Goal: Task Accomplishment & Management: Use online tool/utility

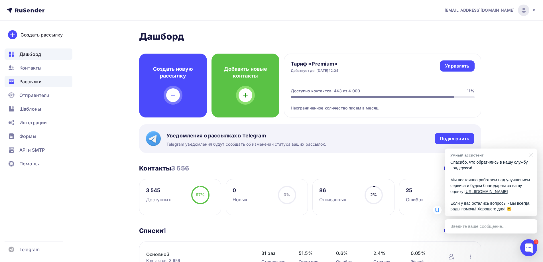
click at [34, 78] on span "Рассылки" at bounding box center [30, 81] width 22 height 7
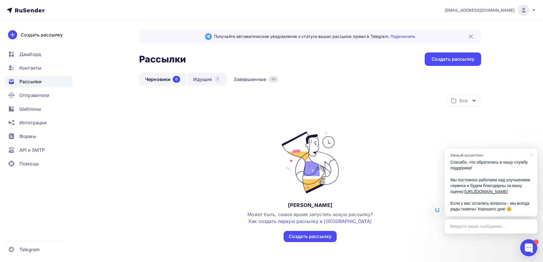
click at [206, 83] on link "Идущие 1" at bounding box center [206, 79] width 39 height 13
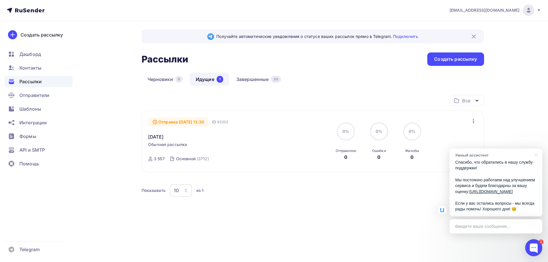
click at [473, 123] on icon "button" at bounding box center [473, 121] width 7 height 7
click at [431, 146] on div "Отменить рассылку" at bounding box center [440, 147] width 72 height 7
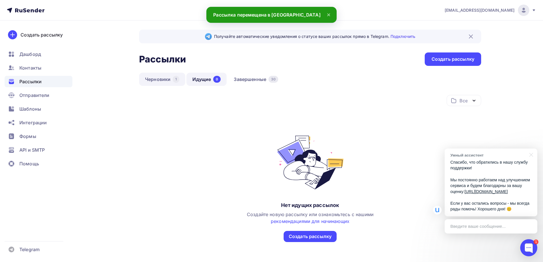
click at [155, 74] on link "Черновики 1" at bounding box center [162, 79] width 46 height 13
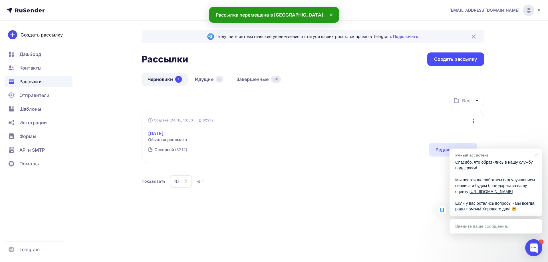
click at [160, 132] on link "[DATE]" at bounding box center [167, 133] width 39 height 7
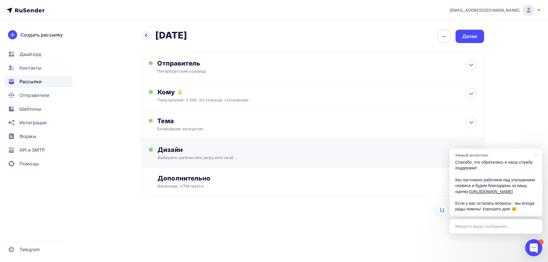
click at [202, 154] on div "Дизайн Выберите шаблон или загрузите свой Размер письма: 122 Kb Заменить шаблон…" at bounding box center [316, 153] width 319 height 15
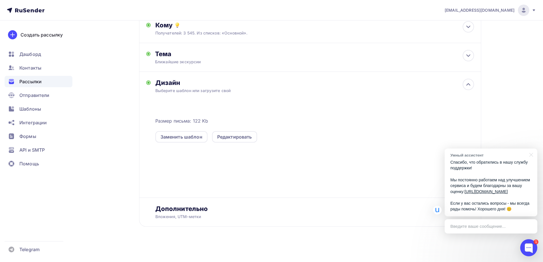
scroll to position [68, 0]
click at [232, 139] on div "Редактировать" at bounding box center [234, 135] width 45 height 11
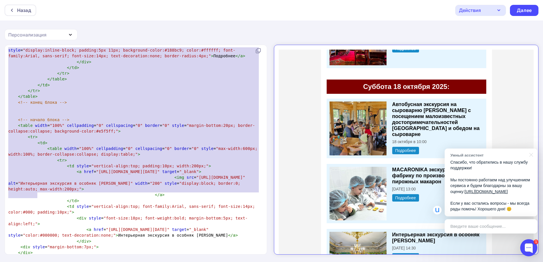
type textarea "<!-- loremi dolor --> <sitam conse="224%" adipiscinge="6" seddoeiusmo="4" tempo…"
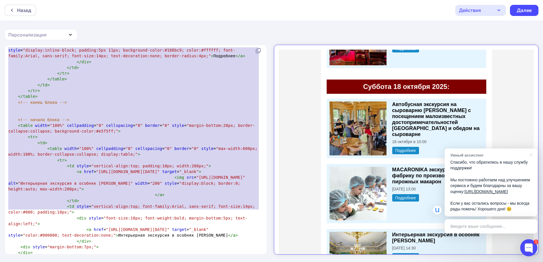
drag, startPoint x: 11, startPoint y: 66, endPoint x: 121, endPoint y: 209, distance: 180.5
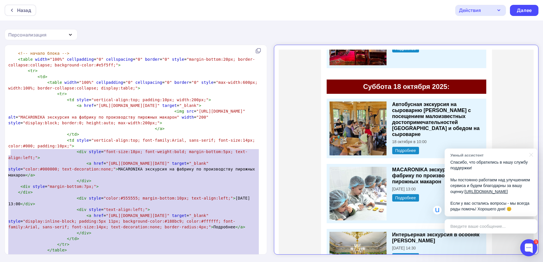
click at [82, 50] on pre "​" at bounding box center [134, 48] width 255 height 6
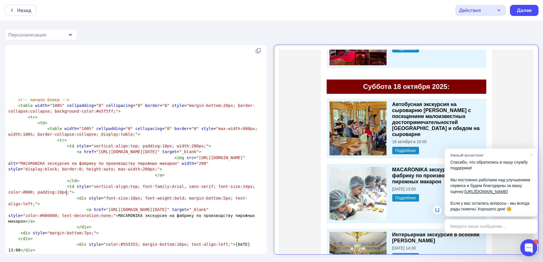
click at [25, 56] on pre at bounding box center [134, 53] width 255 height 6
click at [3, 150] on div "x ​ <!DOCTYPE html> < html > < head > < meta charset = "UTF-8" /> < title > Пет…" at bounding box center [271, 154] width 543 height 218
click at [11, 56] on span at bounding box center [40, 53] width 64 height 5
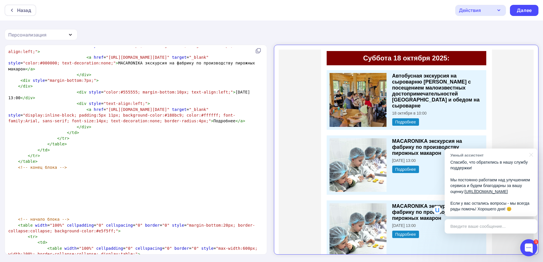
click at [188, 20] on pre "< img src = "[URL][DOMAIN_NAME]" alt = "MACARONIKA экскурсия на фабрику по прои…" at bounding box center [134, 10] width 255 height 17
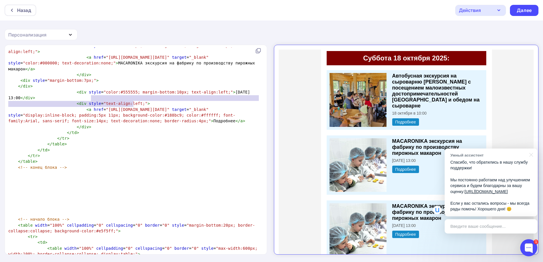
type textarea "[URL][DOMAIN_NAME][DATE]"
drag, startPoint x: 90, startPoint y: 97, endPoint x: 131, endPoint y: 105, distance: 41.0
paste textarea
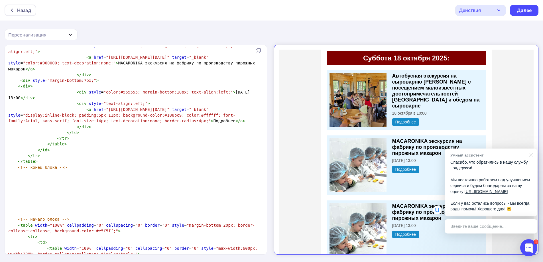
scroll to position [970, 0]
type textarea "[URL][DOMAIN_NAME][DATE]"
drag, startPoint x: 101, startPoint y: 208, endPoint x: 131, endPoint y: 214, distance: 31.6
click at [131, 112] on span ""[URL][DOMAIN_NAME][DATE]"" at bounding box center [138, 109] width 64 height 5
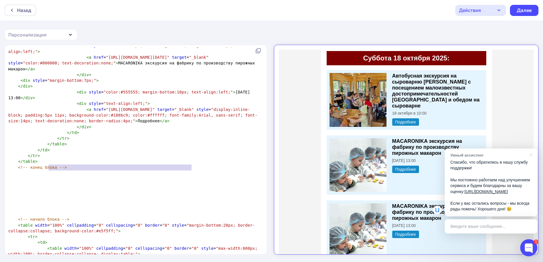
drag, startPoint x: 50, startPoint y: 165, endPoint x: 191, endPoint y: 167, distance: 141.2
click at [191, 71] on span "< a href = "[URL][DOMAIN_NAME][DATE]" target = "_blank" style = "color:#000000;…" at bounding box center [132, 63] width 249 height 16
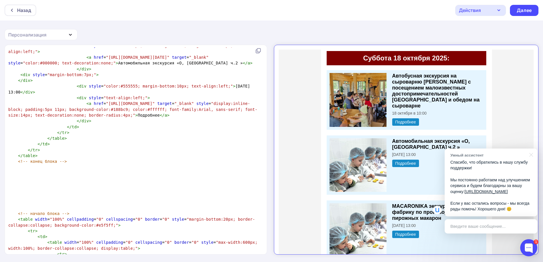
drag, startPoint x: 533, startPoint y: 149, endPoint x: 527, endPoint y: 158, distance: 10.7
click at [533, 149] on div at bounding box center [530, 155] width 14 height 12
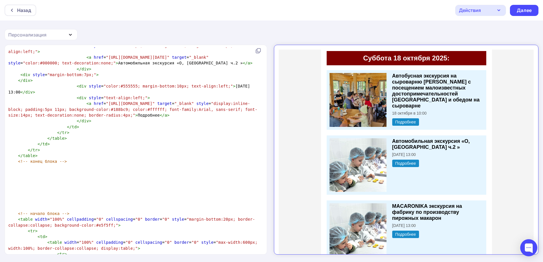
click at [11, 94] on span "< div style = "color:#555555; margin-bottom:10px; text-align:left;" > [DATE] 13…" at bounding box center [130, 89] width 244 height 10
type textarea "1"
type textarea "9"
type textarea "<div style="color:#555555; margin-bottom:10px; text-align:left;">[DATE] 9:00</d…"
drag, startPoint x: 59, startPoint y: 197, endPoint x: 67, endPoint y: 191, distance: 9.8
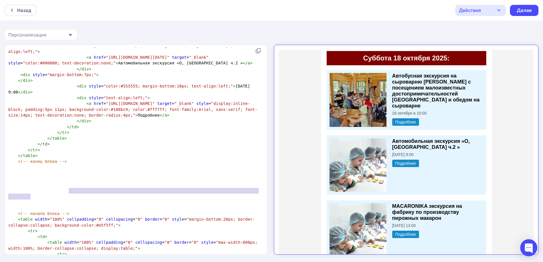
click at [69, 95] on pre "< div style = "color:#555555; margin-bottom:10px; text-align:left;" > [DATE] 9:…" at bounding box center [134, 89] width 255 height 12
click at [43, 83] on pre "</ div >" at bounding box center [134, 81] width 255 height 6
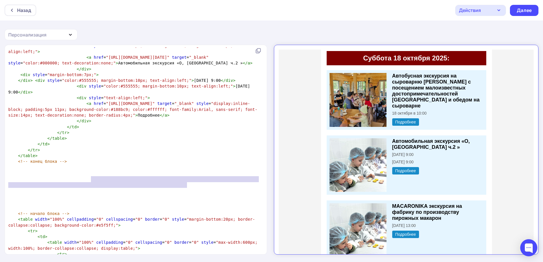
drag, startPoint x: 179, startPoint y: 182, endPoint x: 188, endPoint y: 184, distance: 8.7
click at [188, 83] on pre "</ div > < div style = "color:#555555; margin-bottom:10px; text-align:left;" > …" at bounding box center [134, 81] width 255 height 6
type textarea "</div> <div style="color:#555555; margin-bottom:10px; text-align:left;">18 о"
click at [187, 83] on span "</ div > < div style = "color:#555555; margin-bottom:10px; text-align:left;" > …" at bounding box center [121, 80] width 227 height 5
click at [182, 83] on span "</ div > < div style = "color:#555555; margin-bottom:10px; text-align:left;" > …" at bounding box center [121, 80] width 227 height 5
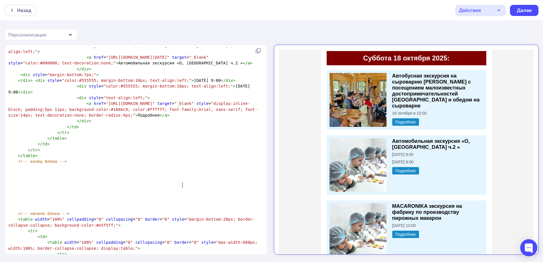
click at [181, 95] on pre "< div style = "color:#555555; margin-bottom:10px; text-align:left;" > [DATE] 9:…" at bounding box center [134, 89] width 255 height 12
click at [179, 88] on span ""color:#555555; margin-bottom:10px; text-align:left;"" at bounding box center [168, 86] width 129 height 5
drag, startPoint x: 178, startPoint y: 184, endPoint x: 208, endPoint y: 188, distance: 31.1
click at [216, 83] on span "</ div > < div style = "color:#555555; margin-bottom:10px; text-align:left;" > …" at bounding box center [121, 80] width 227 height 5
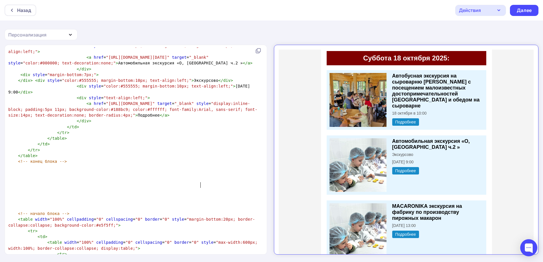
scroll to position [970, 0]
type textarea "Экскурсовод"
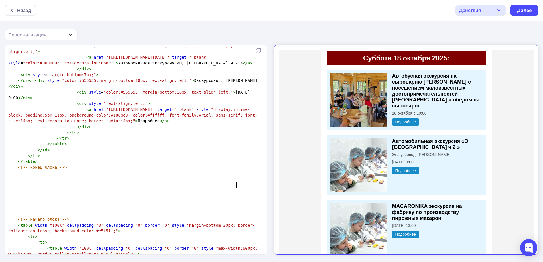
type textarea "Экскурсовод: [PERSON_NAME]"
click at [173, 83] on span ""color:#555555; margin-bottom:10px; text-align:left;"" at bounding box center [126, 80] width 129 height 5
type textarea "ащ"
type textarea "font-weif"
type textarea "ght:[PERSON_NAME]"
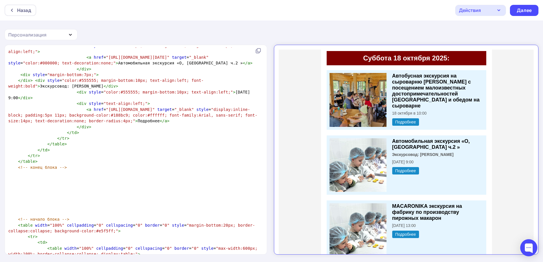
type textarea "d"
type textarea "[URL][DOMAIN_NAME]"
drag, startPoint x: 183, startPoint y: 109, endPoint x: 96, endPoint y: 114, distance: 88.0
click at [196, 7] on span ""[URL][DOMAIN_NAME]"" at bounding box center [220, 5] width 49 height 5
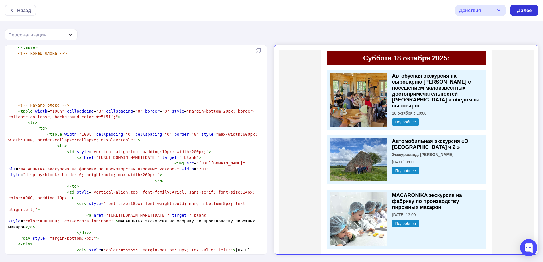
click at [522, 11] on div "Далее" at bounding box center [524, 10] width 15 height 7
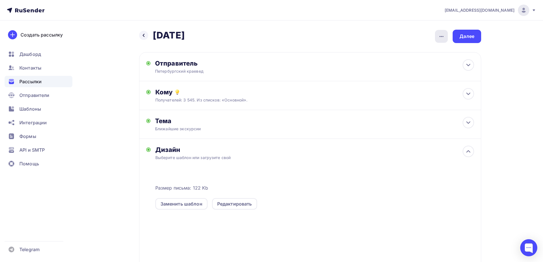
click at [442, 36] on icon "button" at bounding box center [441, 36] width 7 height 7
click at [471, 36] on div "Далее" at bounding box center [467, 36] width 15 height 7
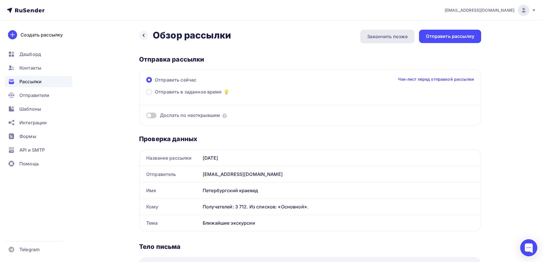
click at [398, 34] on div "Закончить позже" at bounding box center [387, 36] width 40 height 7
